Goal: Navigation & Orientation: Find specific page/section

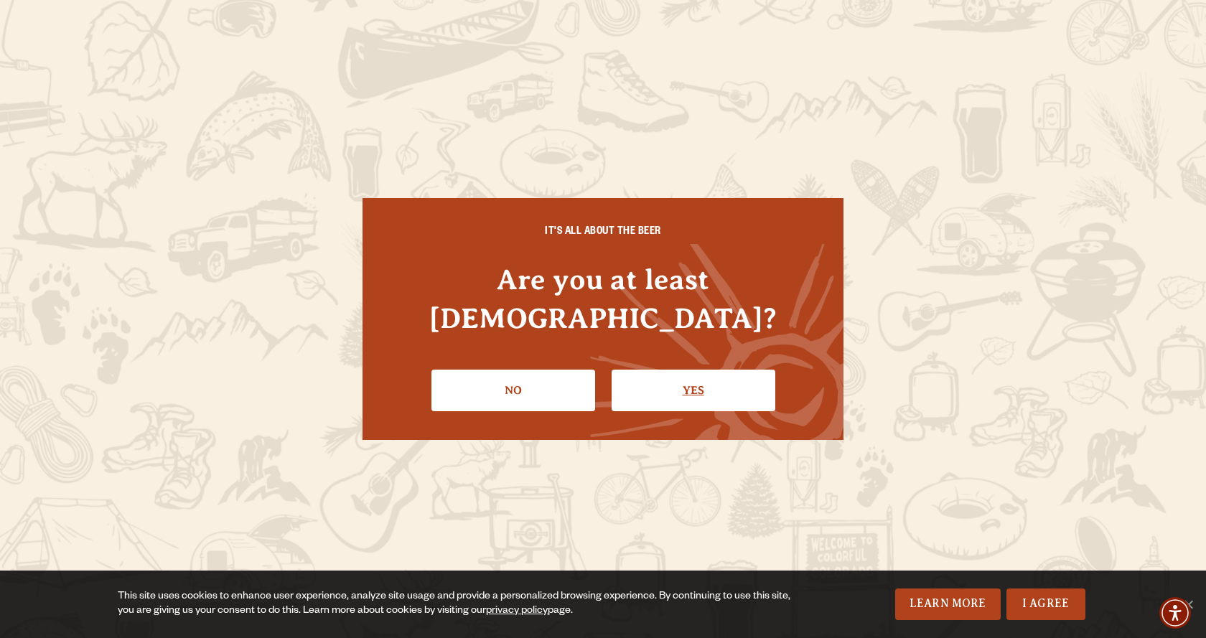
click at [691, 376] on link "Yes" at bounding box center [694, 391] width 164 height 42
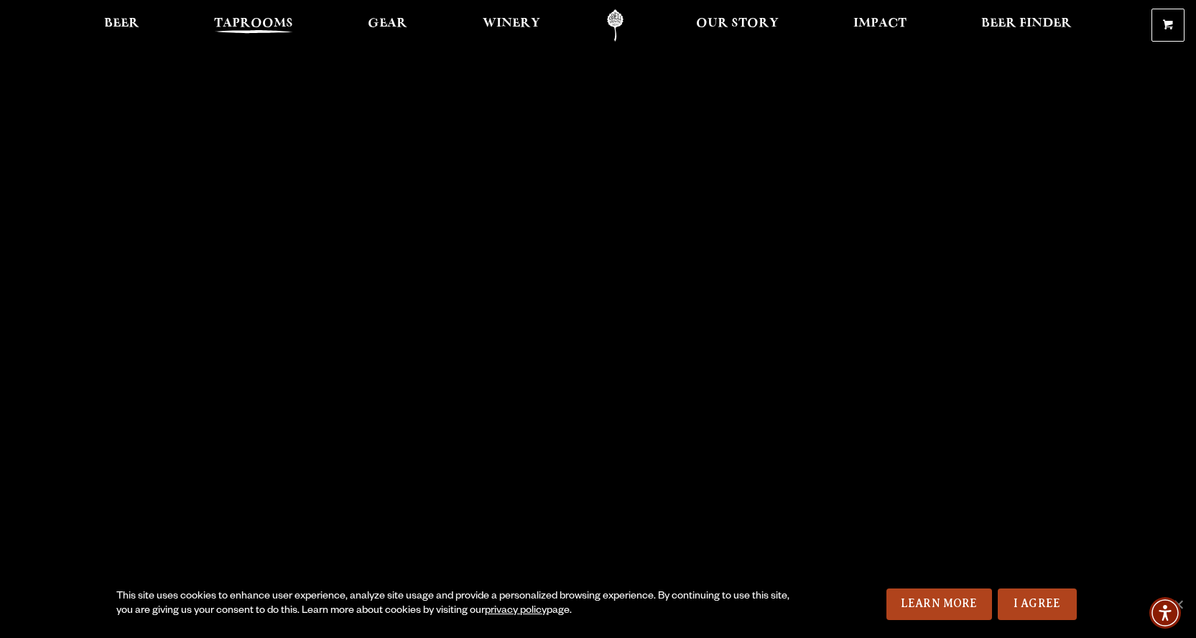
click at [222, 18] on span "Taprooms" at bounding box center [253, 23] width 79 height 11
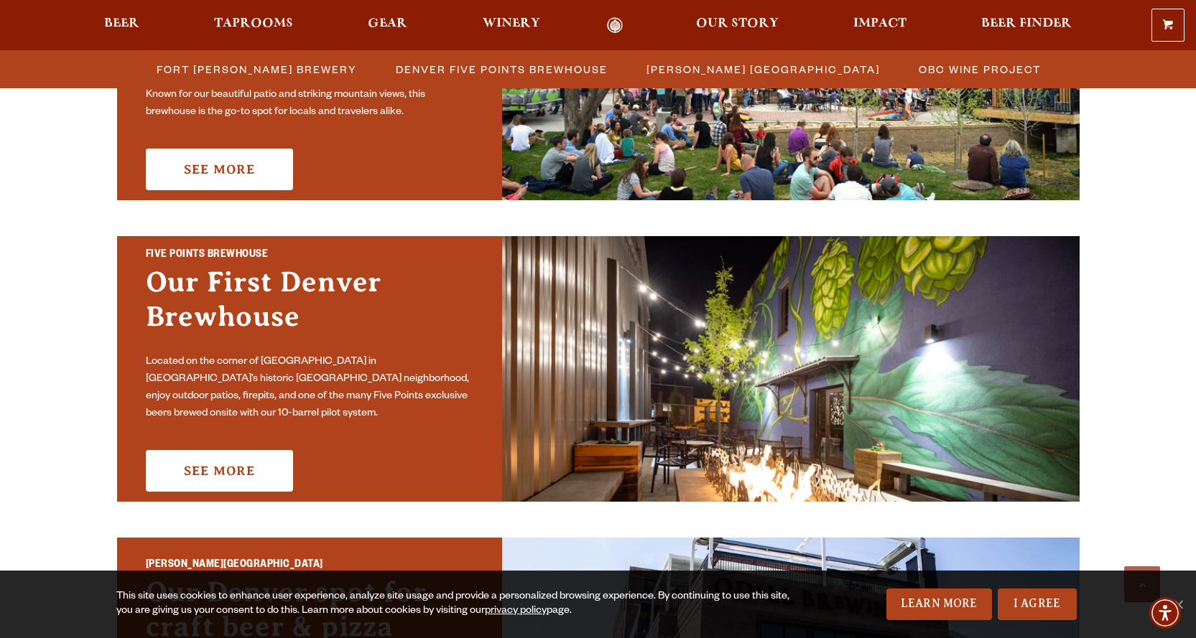
scroll to position [431, 0]
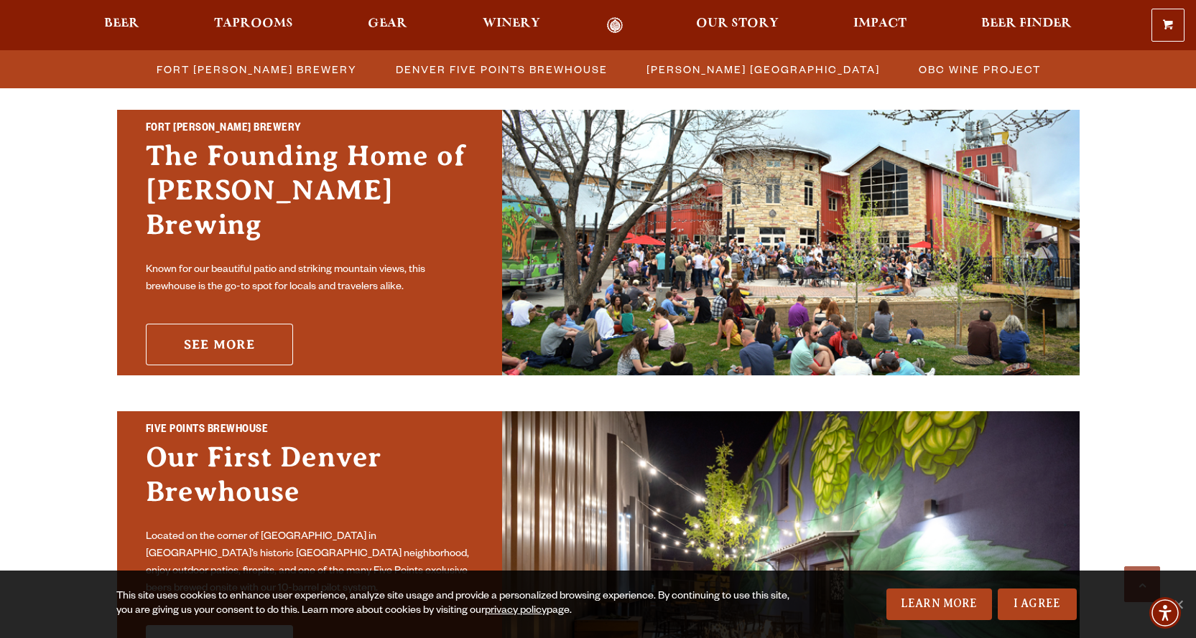
click at [204, 324] on link "See More" at bounding box center [219, 345] width 147 height 42
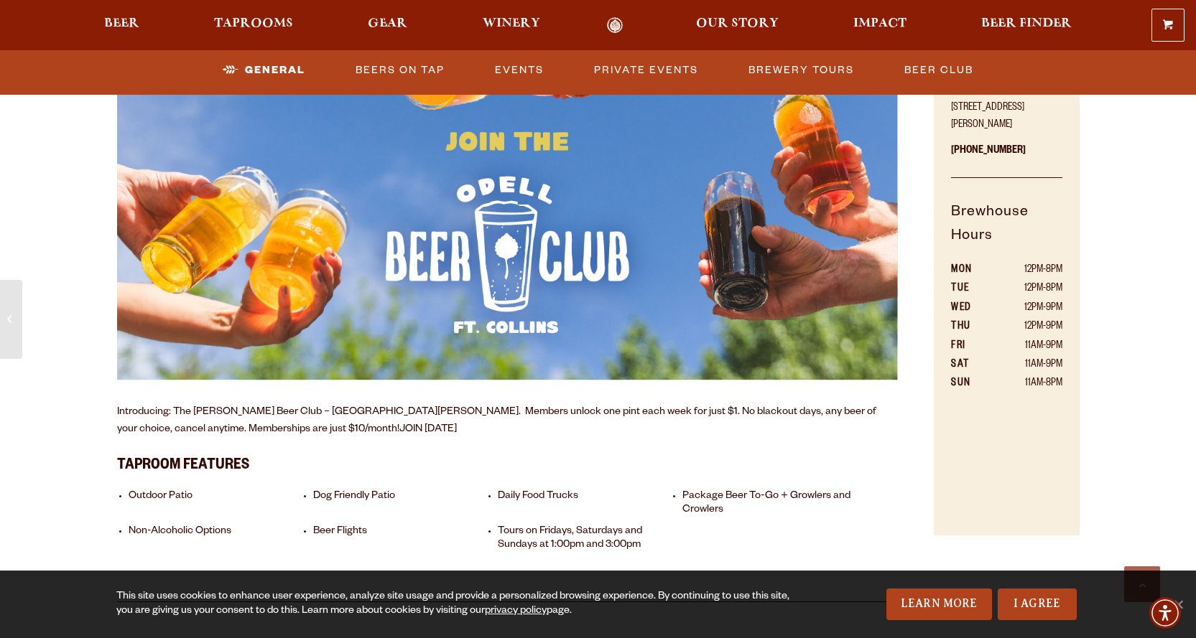
scroll to position [933, 0]
